Goal: Find specific page/section: Find specific page/section

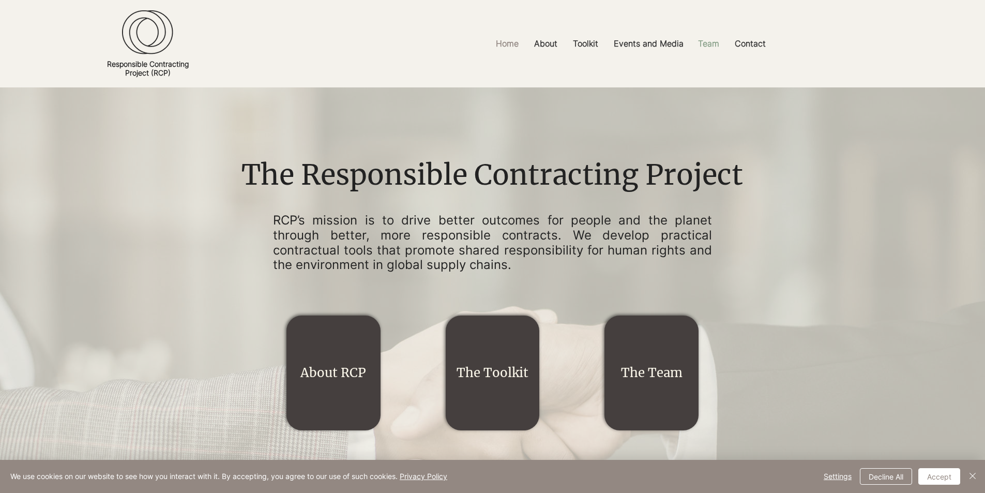
click at [704, 43] on p "Team" at bounding box center [709, 43] width 32 height 23
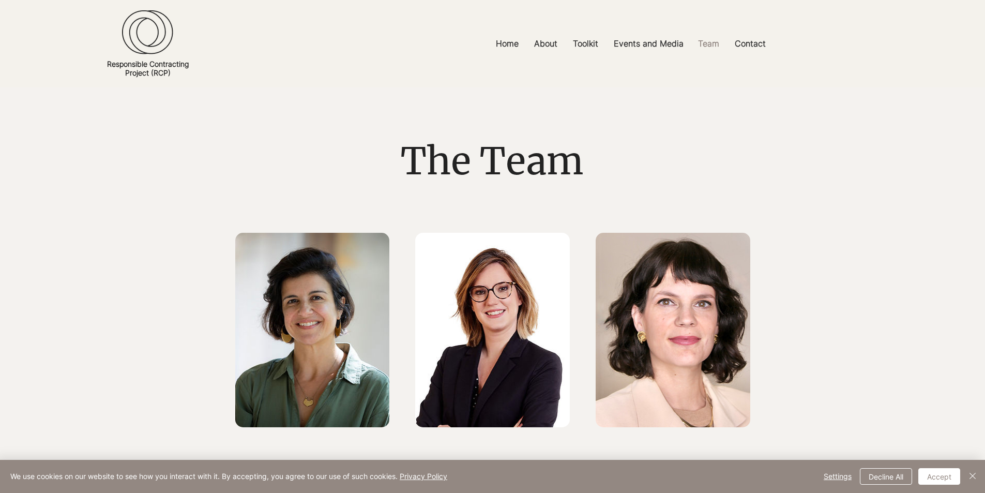
click at [159, 43] on img at bounding box center [147, 32] width 51 height 44
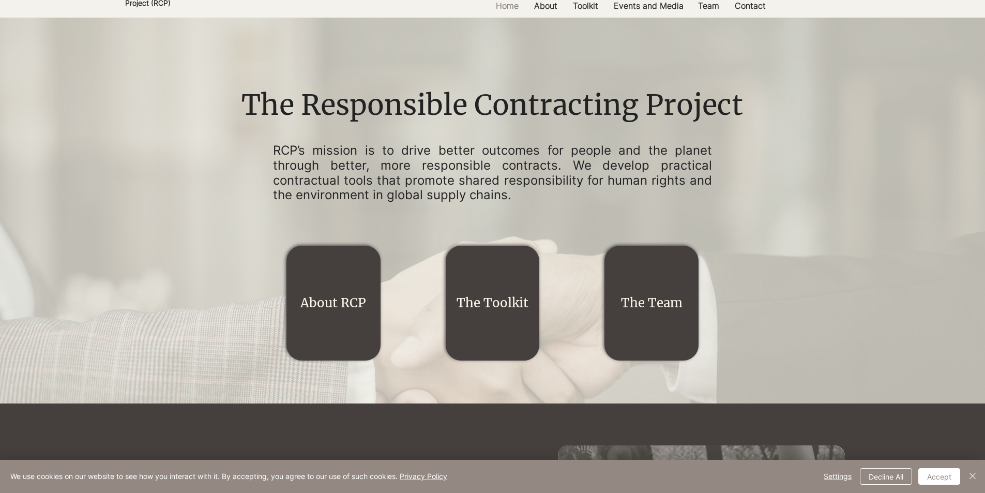
scroll to position [207, 0]
